Goal: Transaction & Acquisition: Purchase product/service

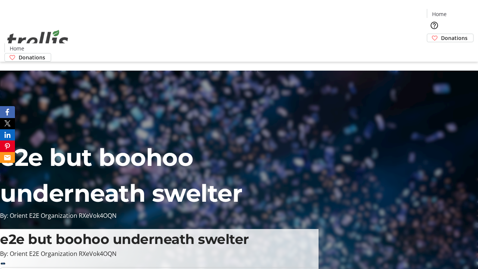
click at [441, 34] on span "Donations" at bounding box center [454, 38] width 27 height 8
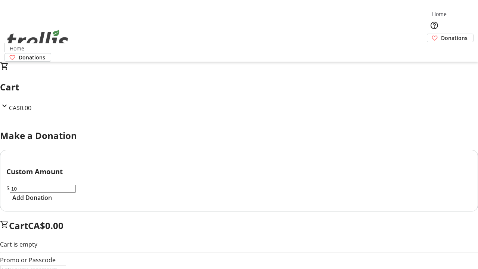
click at [52, 202] on span "Add Donation" at bounding box center [32, 197] width 40 height 9
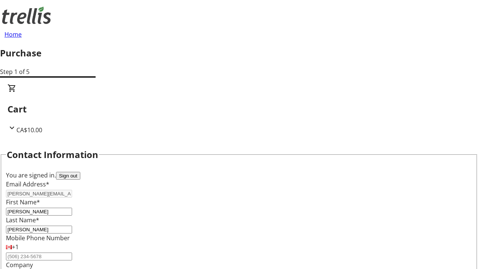
select select "CA"
type input "[STREET_ADDRESS][PERSON_NAME]"
type input "Kelowna"
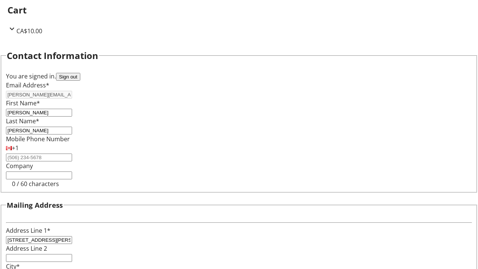
select select "BC"
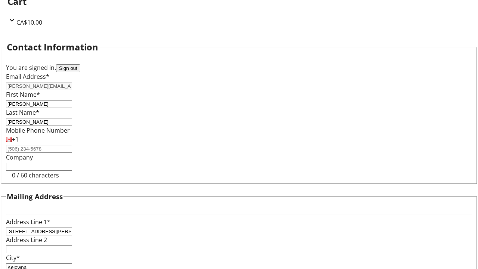
type input "Kelowna"
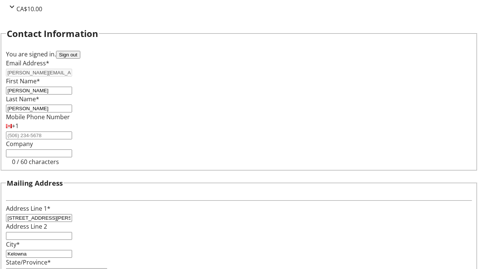
type input "V1Y 0C2"
